Goal: Use online tool/utility: Utilize a website feature to perform a specific function

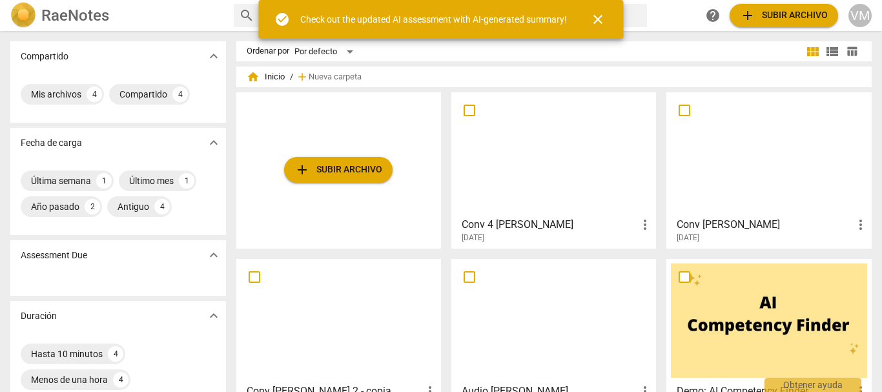
click at [508, 158] on div at bounding box center [554, 154] width 196 height 114
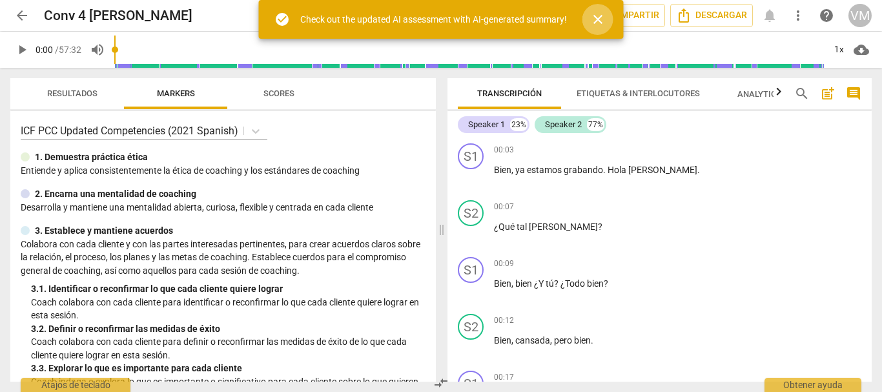
click at [596, 19] on span "close" at bounding box center [597, 19] width 15 height 15
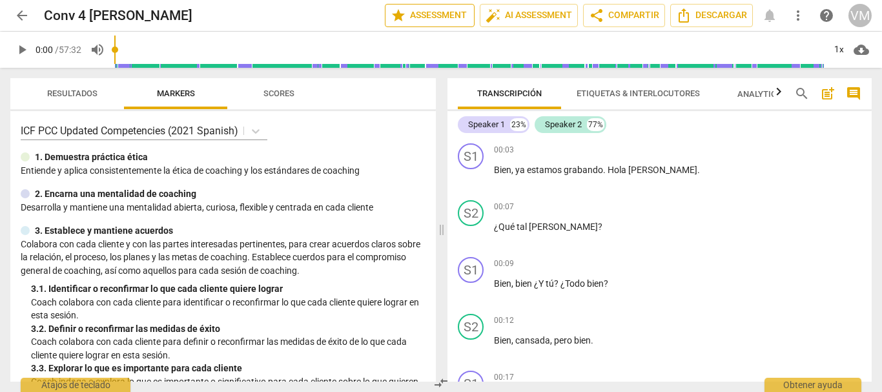
click at [412, 13] on span "star Assessment" at bounding box center [430, 15] width 78 height 15
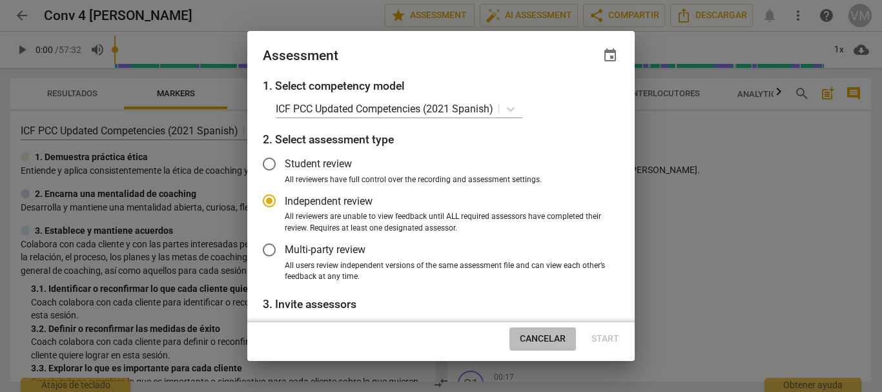
click at [536, 338] on span "Cancelar" at bounding box center [543, 339] width 46 height 13
radio input "false"
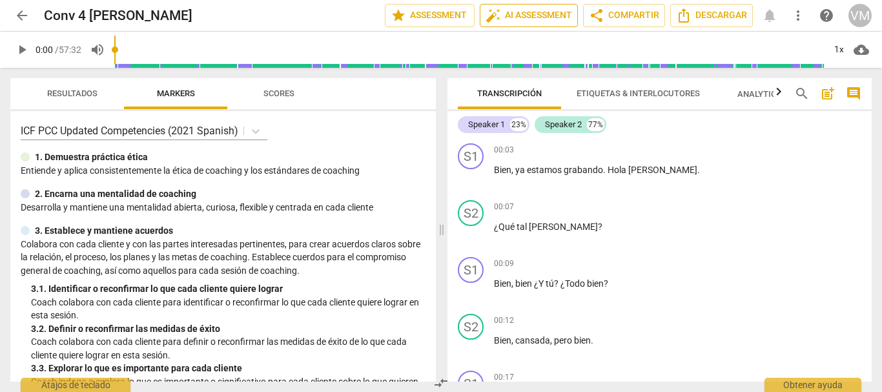
click at [516, 19] on span "auto_fix_high AI Assessment" at bounding box center [529, 15] width 87 height 15
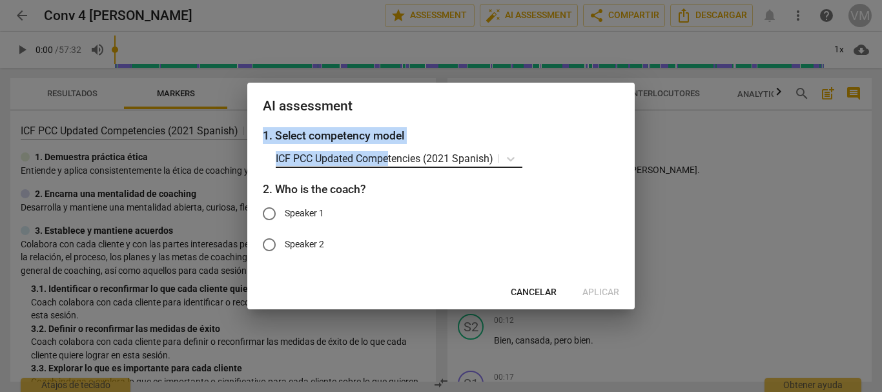
drag, startPoint x: 522, startPoint y: 101, endPoint x: 389, endPoint y: 159, distance: 145.4
click at [389, 159] on div "AI assessment 1. Select competency model ICF PCC Updated Competencies (2021 Spa…" at bounding box center [440, 196] width 387 height 226
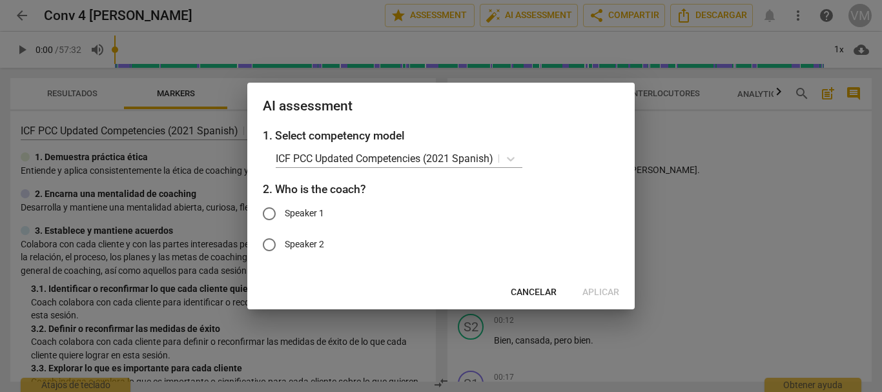
click at [564, 168] on div "ICF PCC Updated Competencies (2021 Spanish)" at bounding box center [448, 158] width 344 height 19
click at [272, 215] on input "Speaker 1" at bounding box center [269, 213] width 31 height 31
radio input "true"
click at [596, 288] on span "Aplicar" at bounding box center [600, 292] width 37 height 13
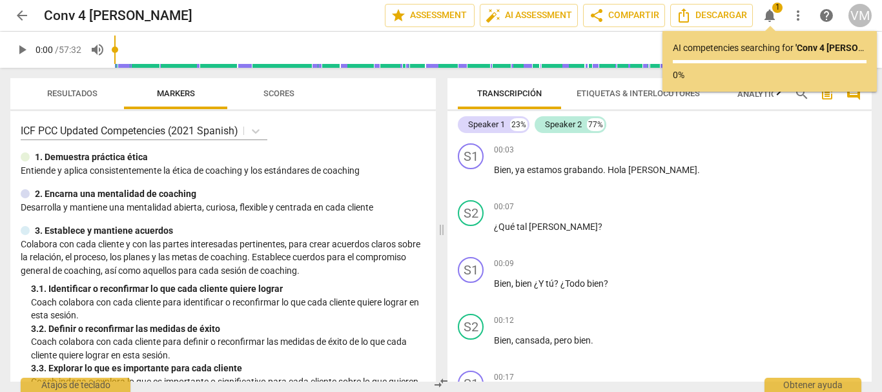
click at [773, 9] on span "1" at bounding box center [777, 8] width 10 height 10
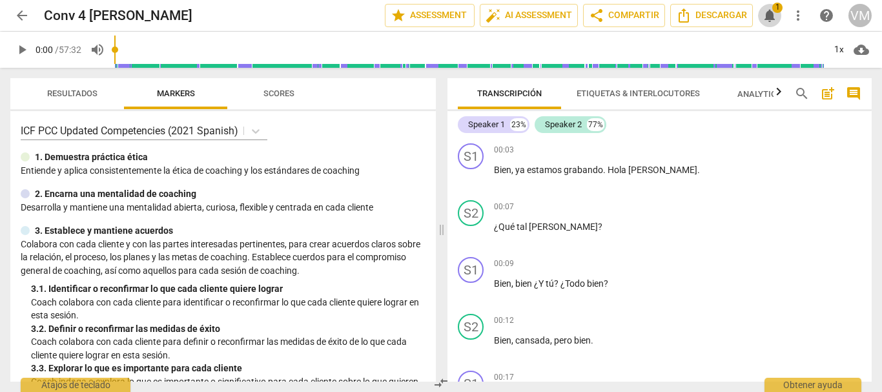
click at [773, 9] on span "1" at bounding box center [777, 8] width 10 height 10
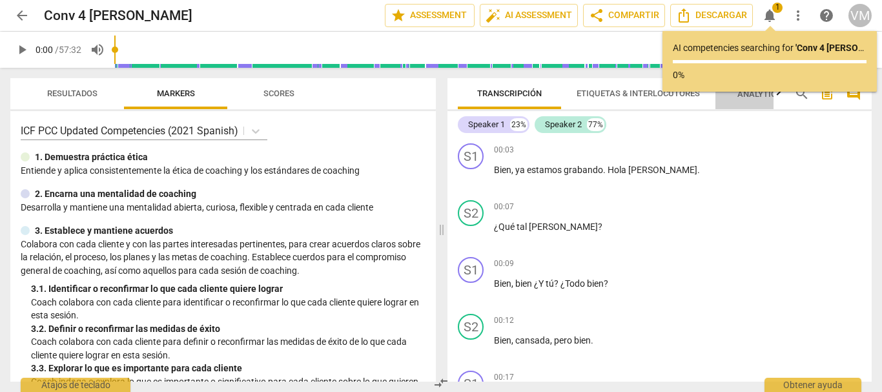
click at [765, 93] on span "Analytics New" at bounding box center [767, 94] width 60 height 10
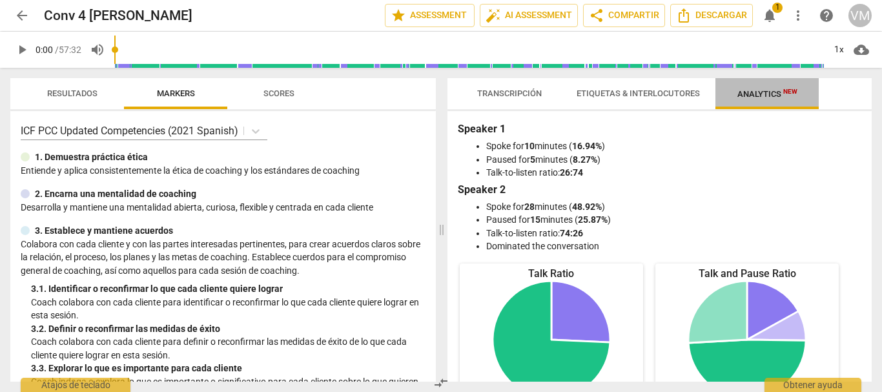
click at [766, 96] on span "Analytics New" at bounding box center [767, 94] width 60 height 10
click at [509, 94] on span "Transcripción" at bounding box center [509, 93] width 65 height 10
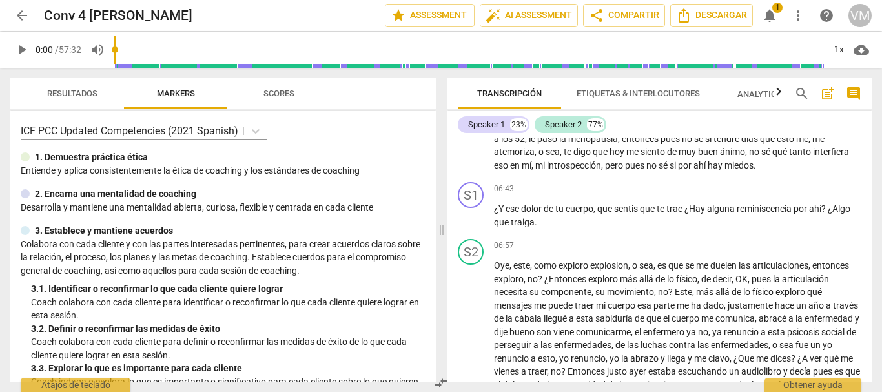
scroll to position [1033, 0]
